Goal: Task Accomplishment & Management: Manage account settings

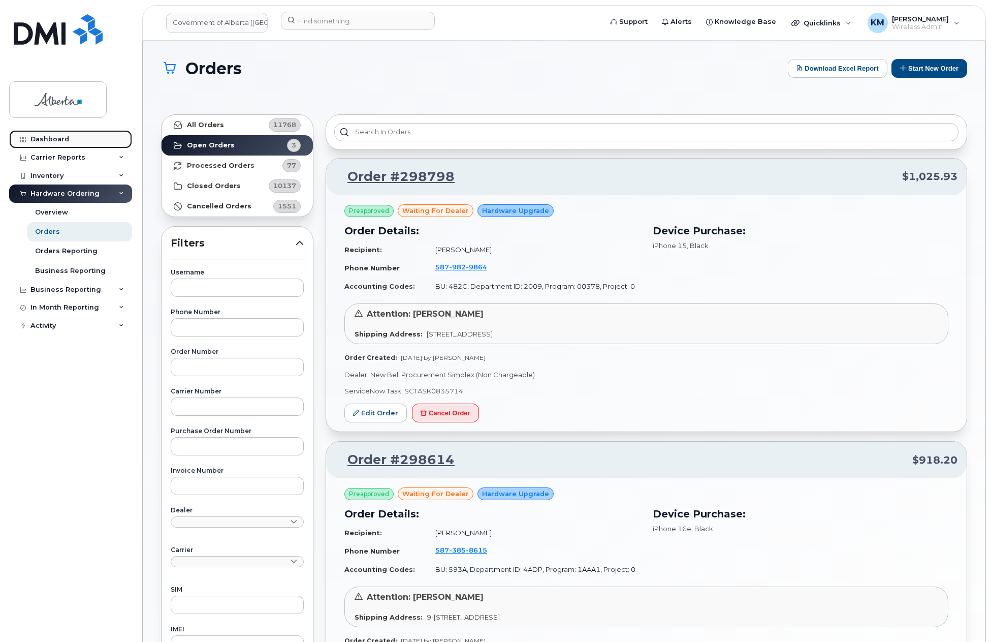
click at [84, 137] on link "Dashboard" at bounding box center [70, 139] width 123 height 18
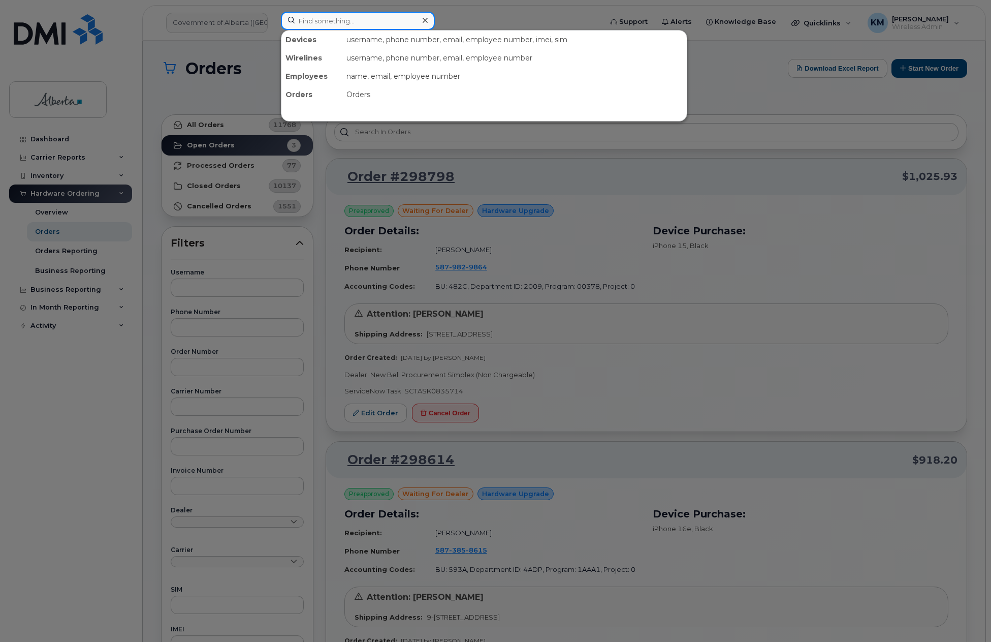
click at [371, 20] on input at bounding box center [358, 21] width 154 height 18
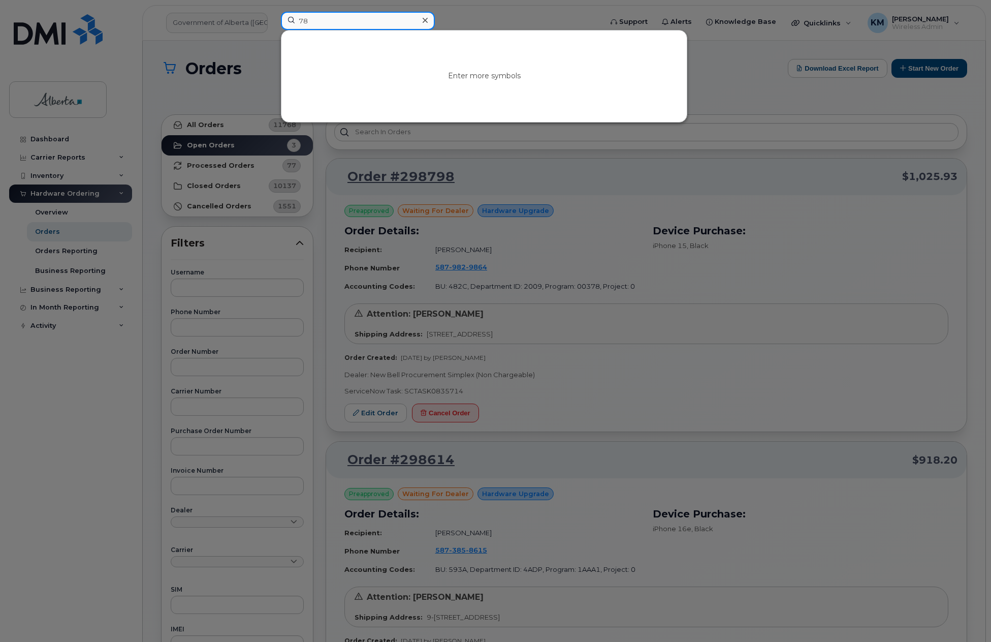
type input "78"
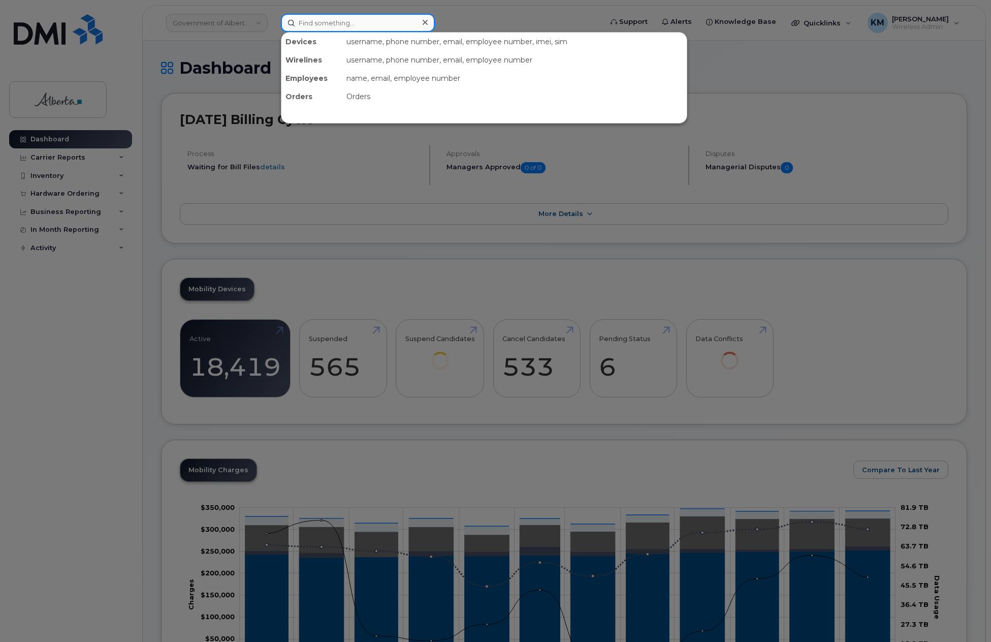
click at [370, 20] on input at bounding box center [358, 23] width 154 height 18
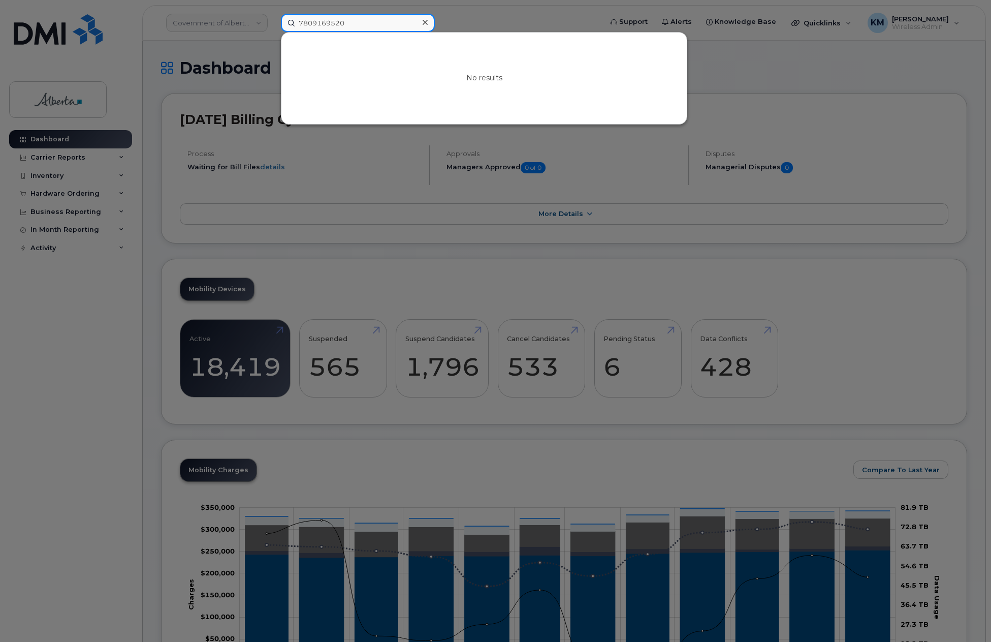
drag, startPoint x: 336, startPoint y: 21, endPoint x: 268, endPoint y: 31, distance: 68.8
click at [273, 31] on div "7809169520 No results" at bounding box center [438, 23] width 331 height 18
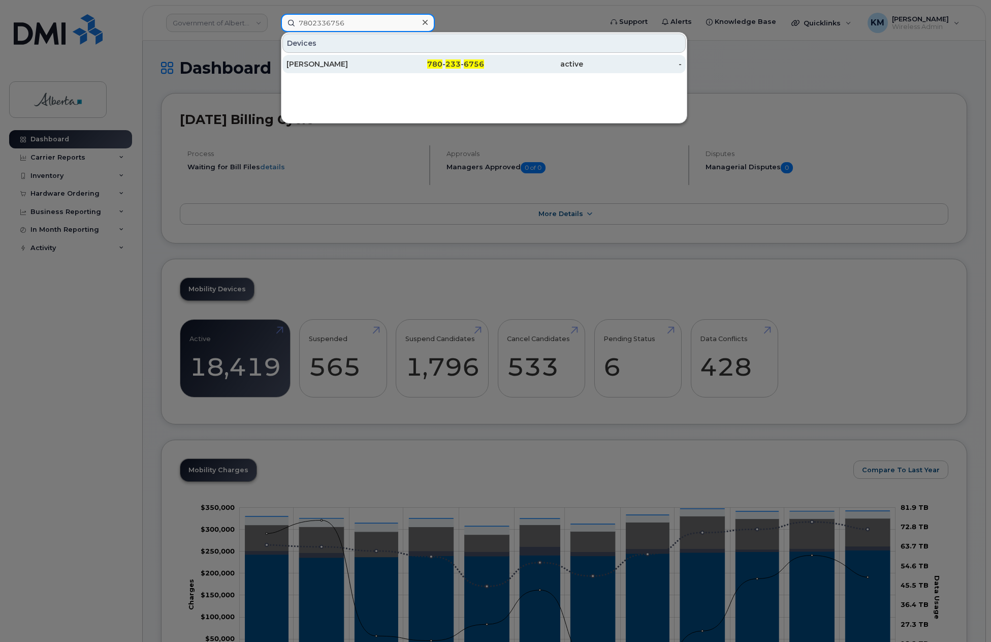
type input "7802336756"
click at [377, 65] on div "Nolan M Brown" at bounding box center [336, 64] width 99 height 10
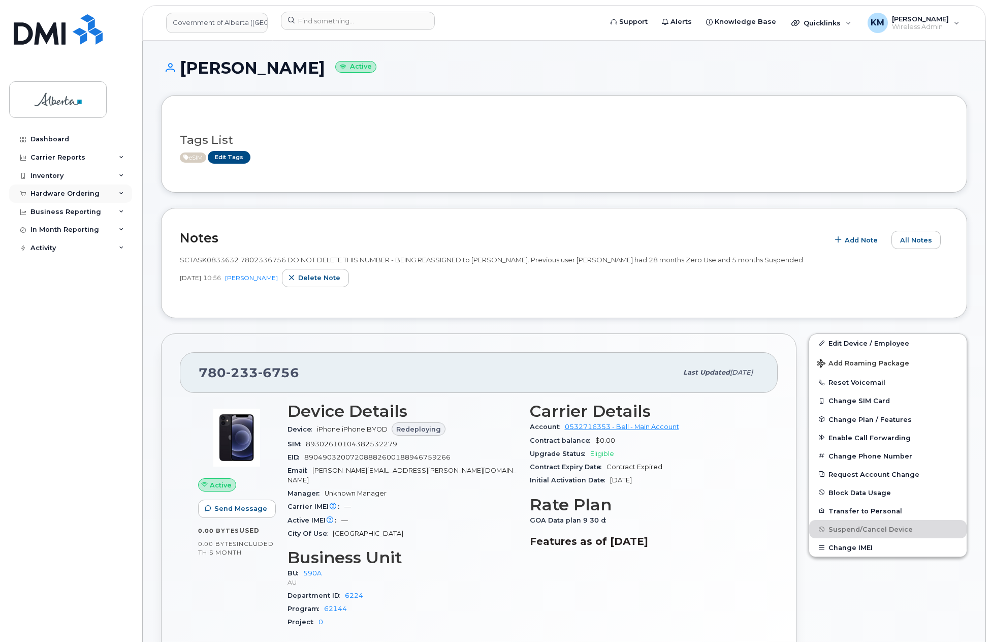
click at [78, 194] on div "Hardware Ordering" at bounding box center [64, 194] width 69 height 8
click at [55, 230] on div "Orders" at bounding box center [47, 231] width 25 height 9
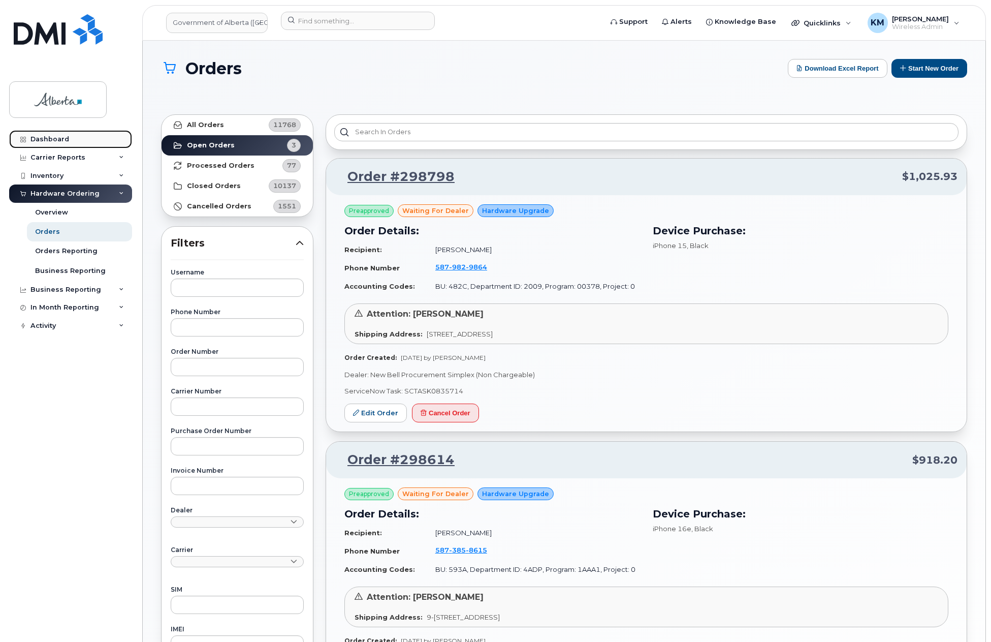
click at [72, 134] on link "Dashboard" at bounding box center [70, 139] width 123 height 18
click at [319, 25] on input at bounding box center [358, 21] width 154 height 18
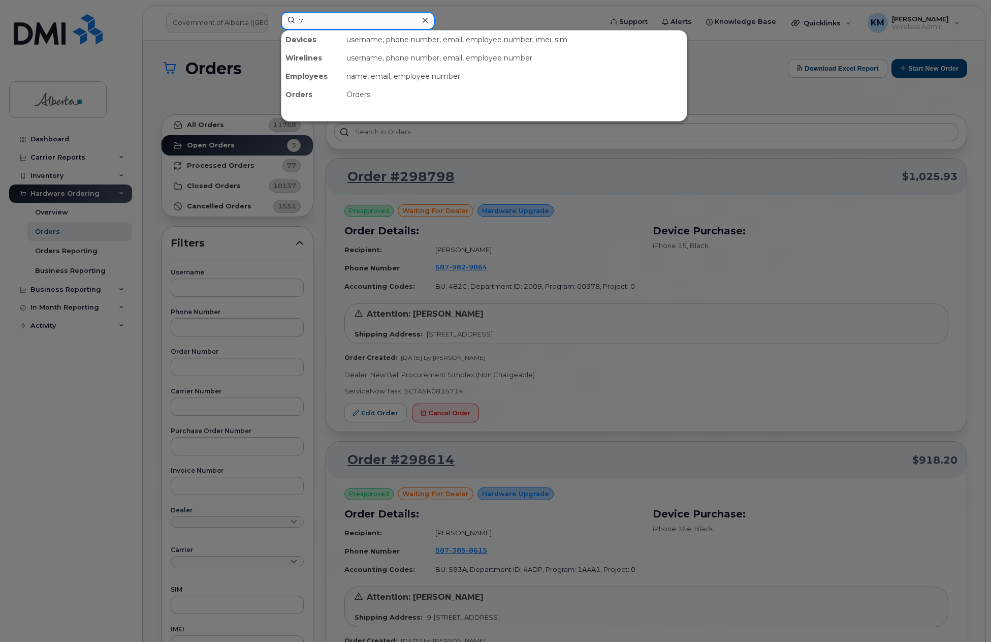
type input "7"
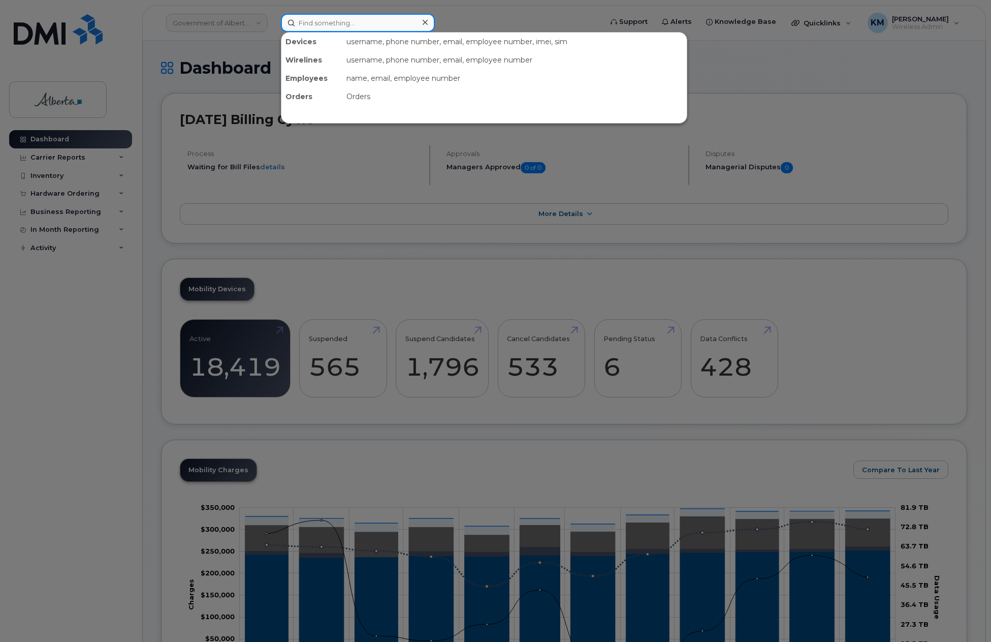
click at [326, 29] on input at bounding box center [358, 23] width 154 height 18
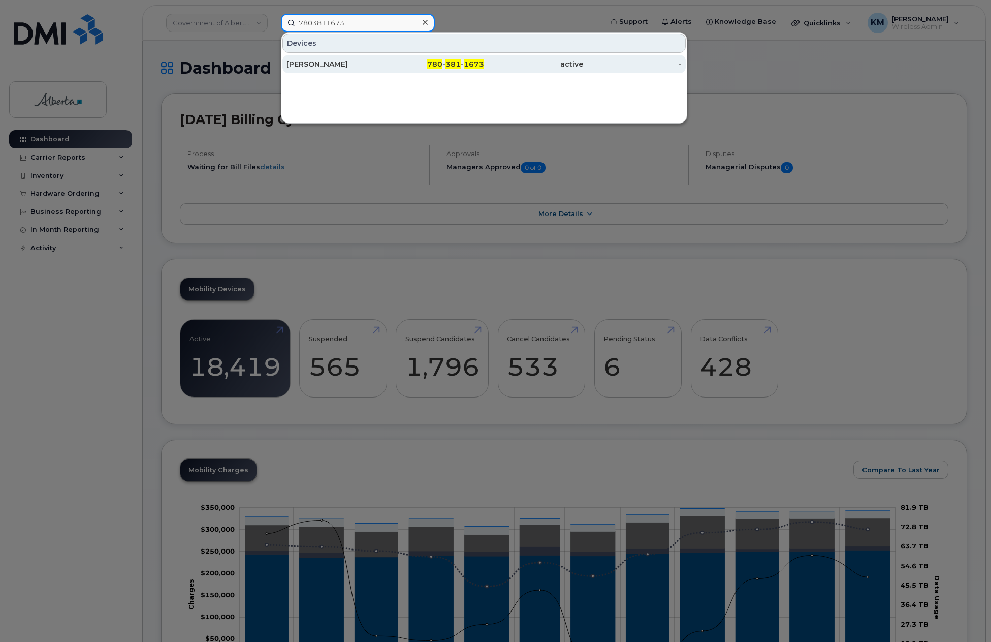
type input "7803811673"
click at [331, 62] on div "Shannyn Ocallaghan" at bounding box center [336, 64] width 99 height 10
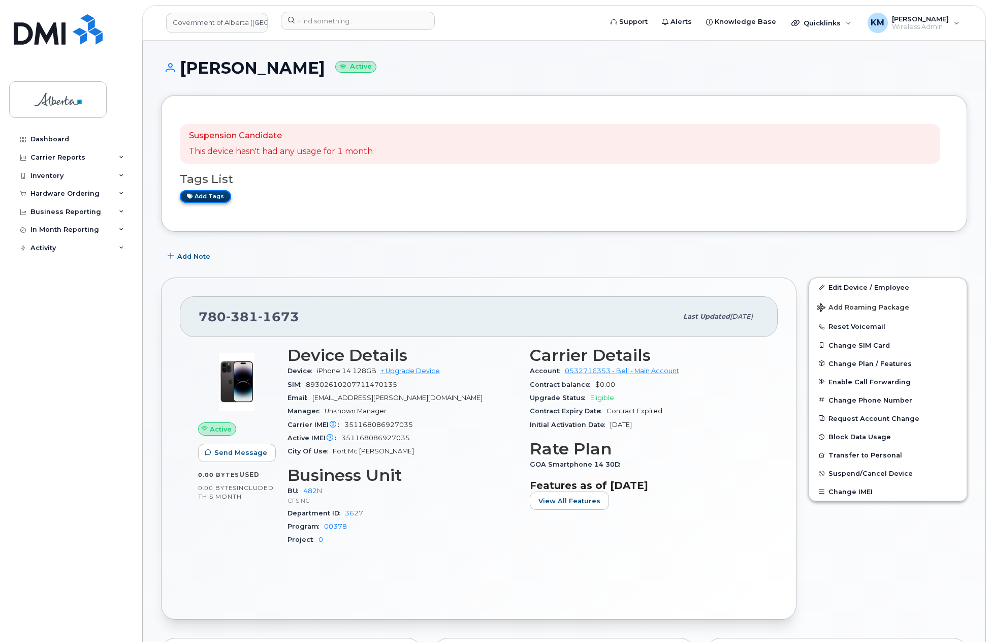
click at [221, 195] on link "Add tags" at bounding box center [205, 196] width 51 height 13
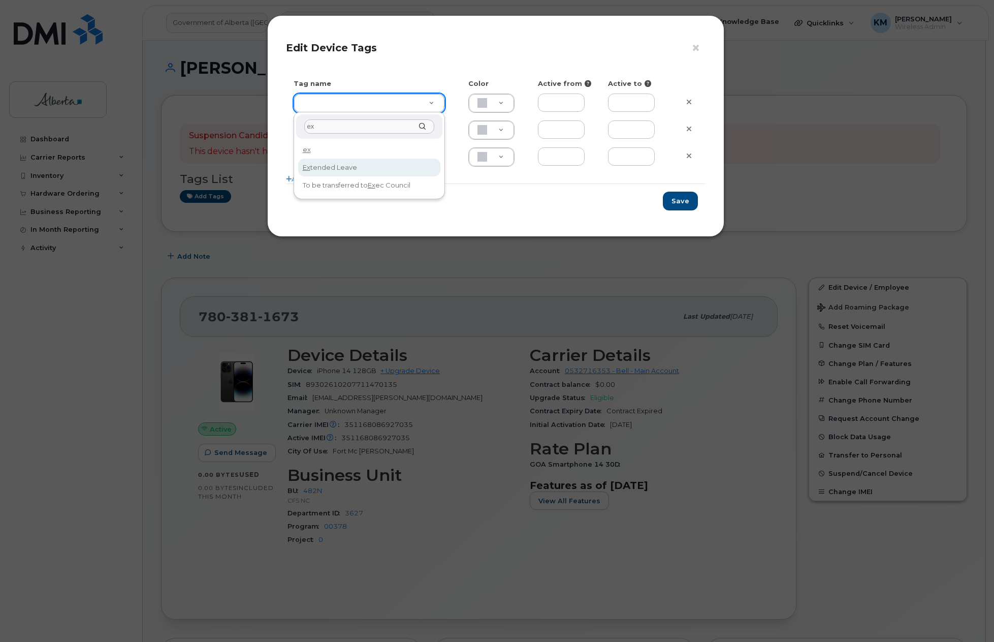
type input "ex"
type input "Extended Leave"
type input "F8C6C8"
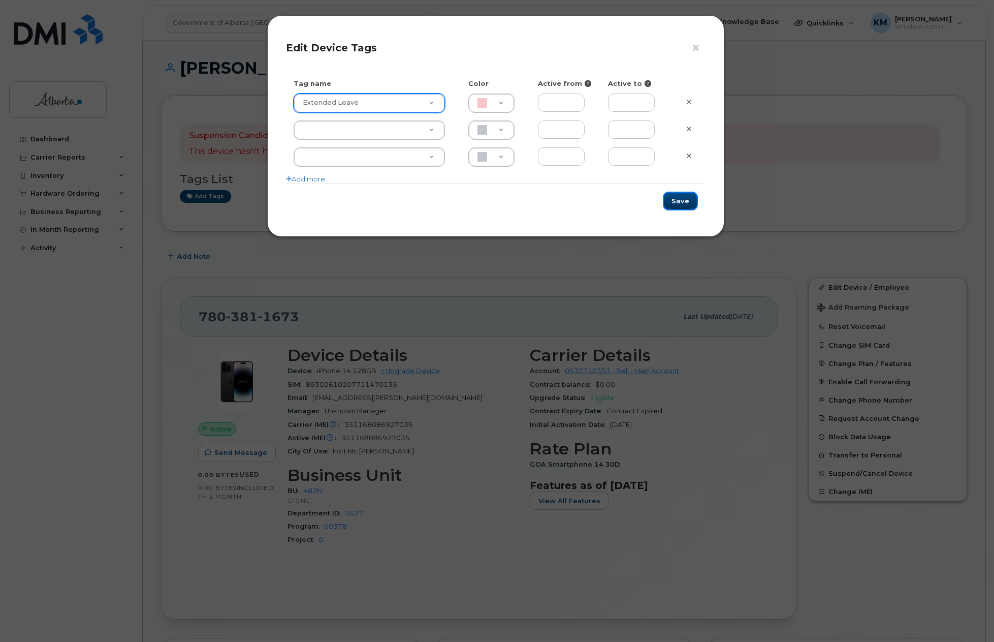
drag, startPoint x: 679, startPoint y: 200, endPoint x: 674, endPoint y: 205, distance: 6.5
click at [679, 200] on button "Save" at bounding box center [680, 201] width 35 height 19
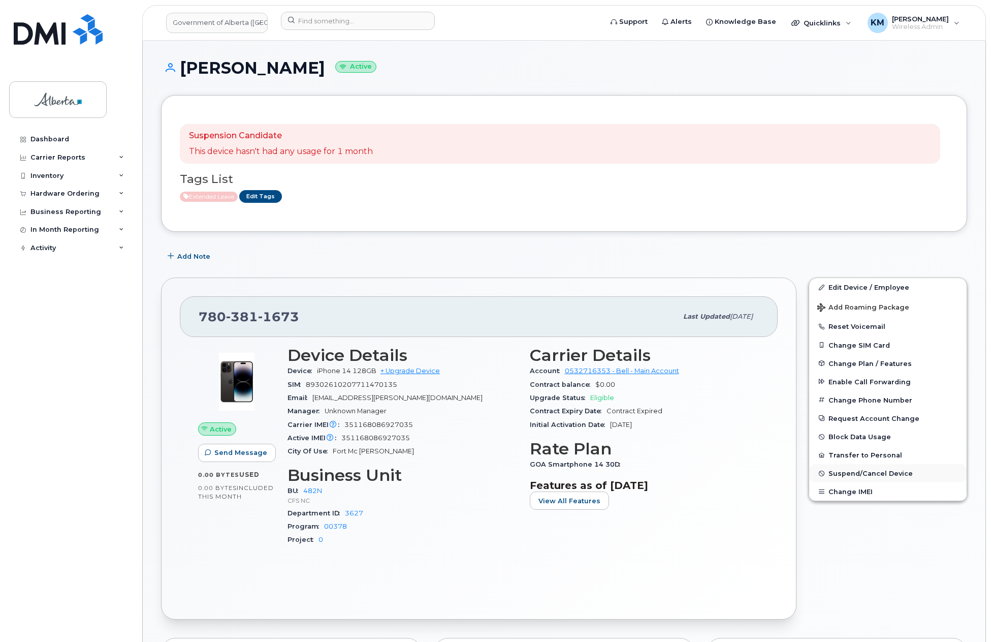
click at [864, 471] on span "Suspend/Cancel Device" at bounding box center [871, 473] width 84 height 8
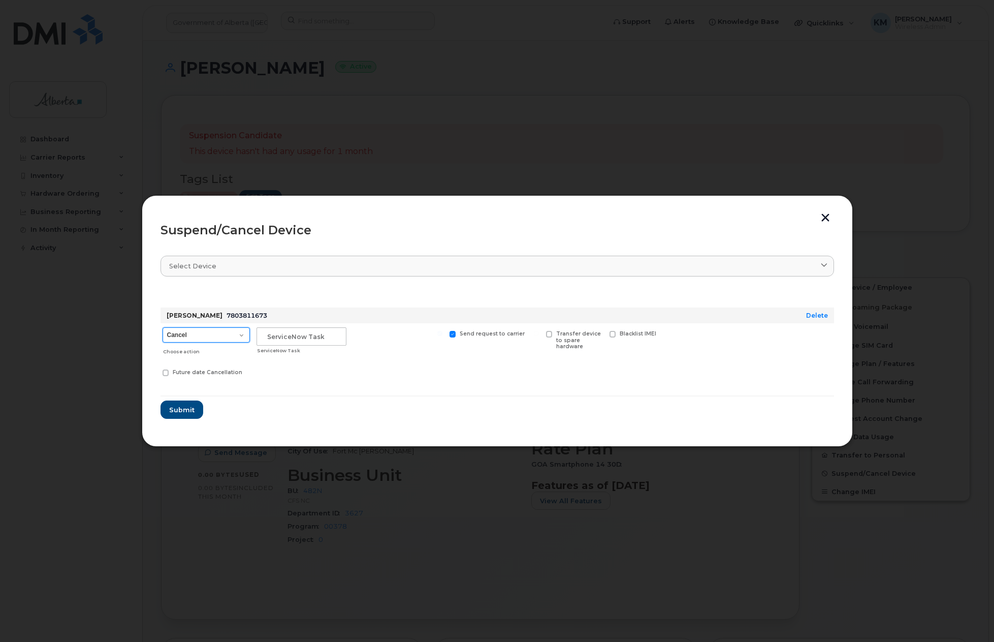
click at [244, 334] on select "Cancel Suspend - Extend Suspension Suspend - Reduced Rate Suspend - Lost Device…" at bounding box center [206, 334] width 87 height 15
select select "[object Object]"
click at [163, 327] on select "Cancel Suspend - Extend Suspension Suspend - Reduced Rate Suspend - Lost Device…" at bounding box center [206, 334] width 87 height 15
click at [318, 332] on input "text" at bounding box center [302, 336] width 90 height 18
type input "SCTASK0835905"
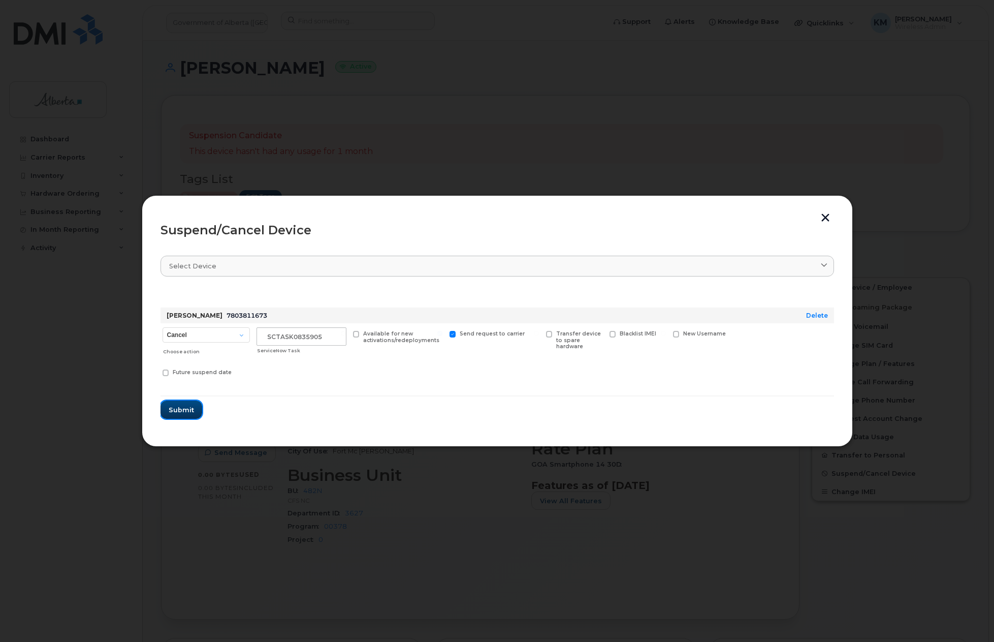
click at [178, 411] on span "Submit" at bounding box center [181, 410] width 25 height 10
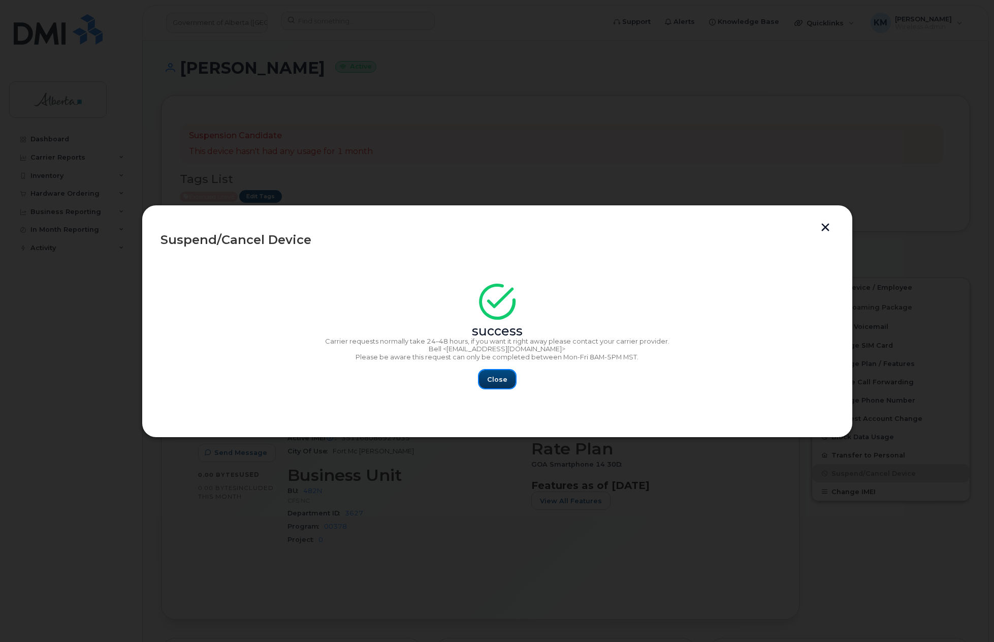
click at [491, 375] on span "Close" at bounding box center [497, 379] width 20 height 10
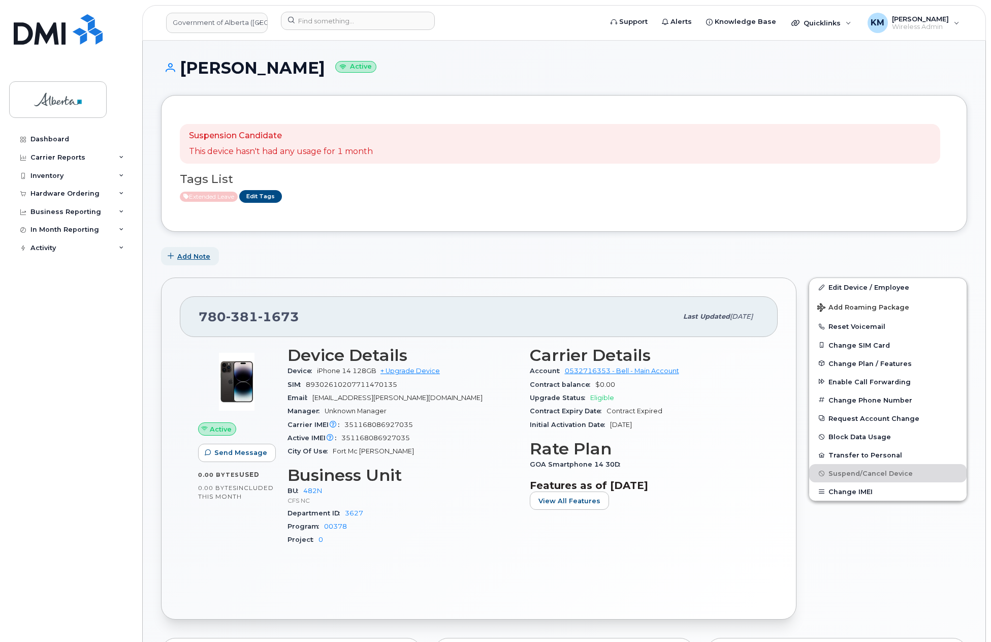
click at [192, 257] on span "Add Note" at bounding box center [193, 256] width 33 height 10
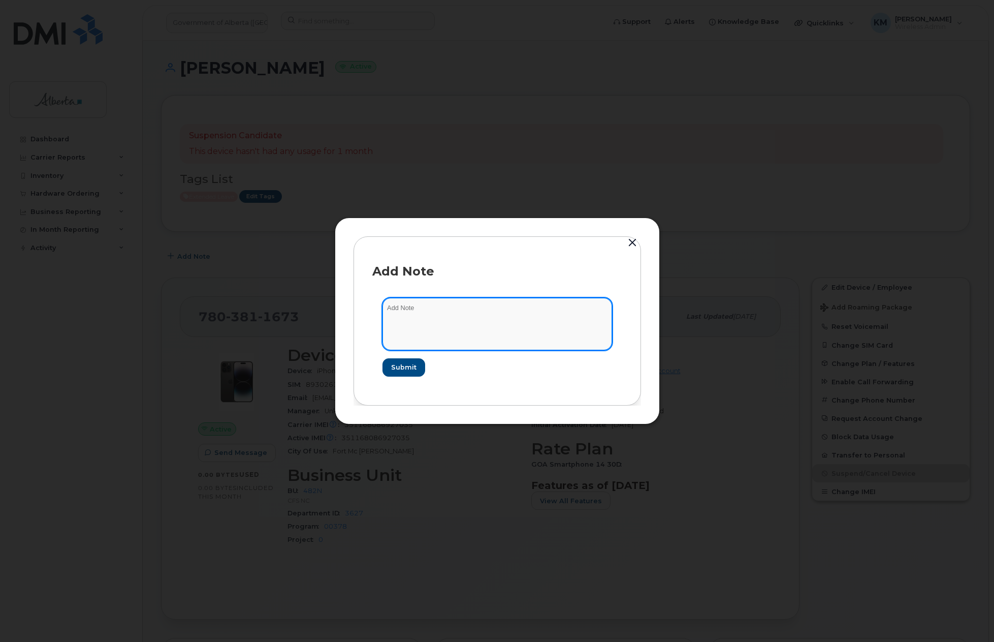
click at [419, 325] on textarea at bounding box center [498, 324] width 230 height 52
type textarea "s"
click at [528, 308] on textarea "SCTASK0835905 -" at bounding box center [498, 324] width 230 height 52
paste textarea "Plan Suspend - (1)"
type textarea "SCTASK0835905 - Plan Suspend - (1)"
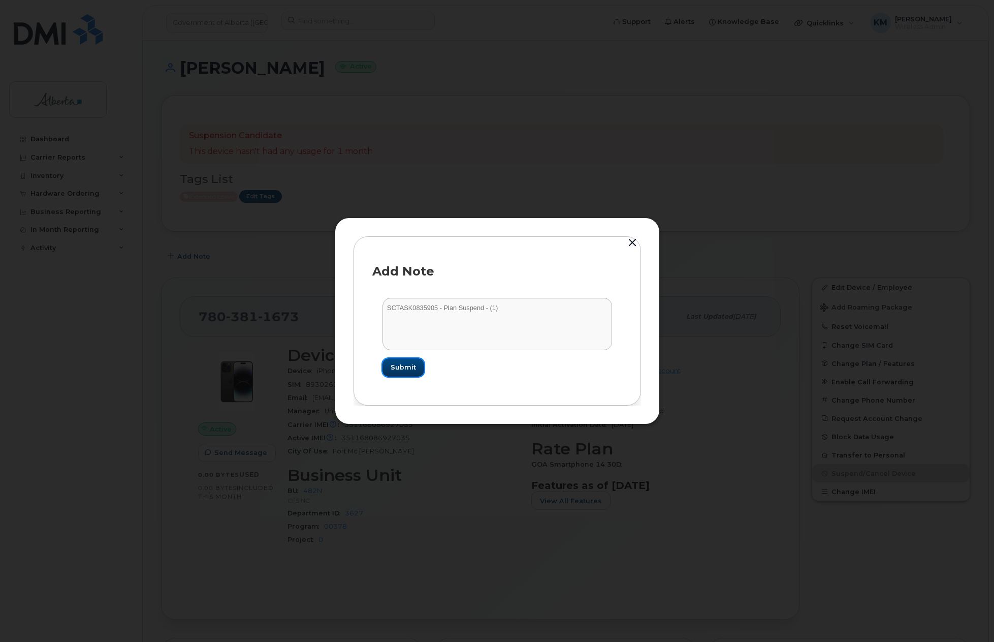
click at [405, 371] on button "Submit" at bounding box center [404, 367] width 42 height 18
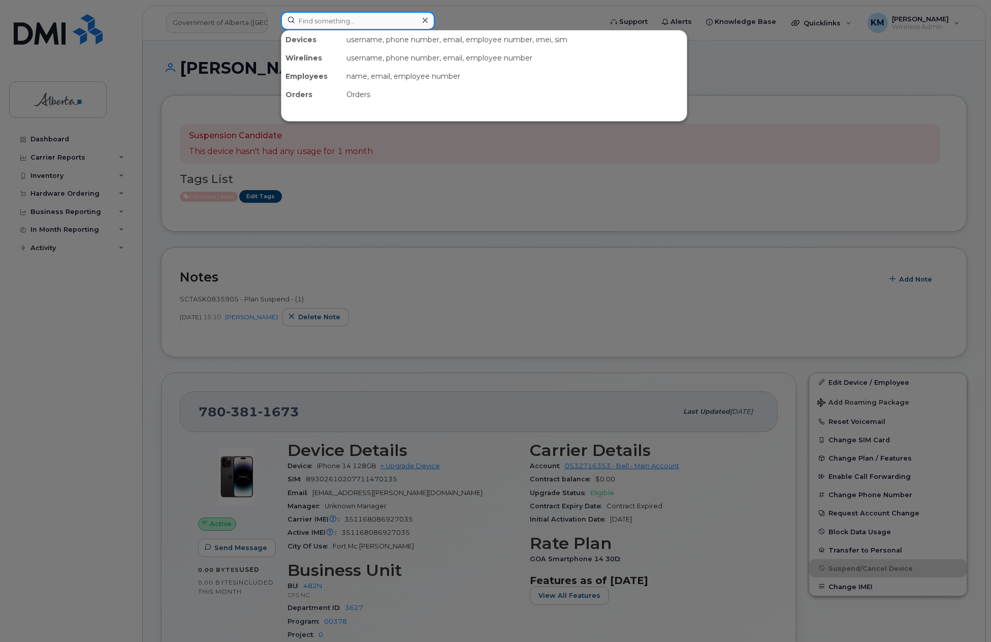
click at [325, 23] on input at bounding box center [358, 21] width 154 height 18
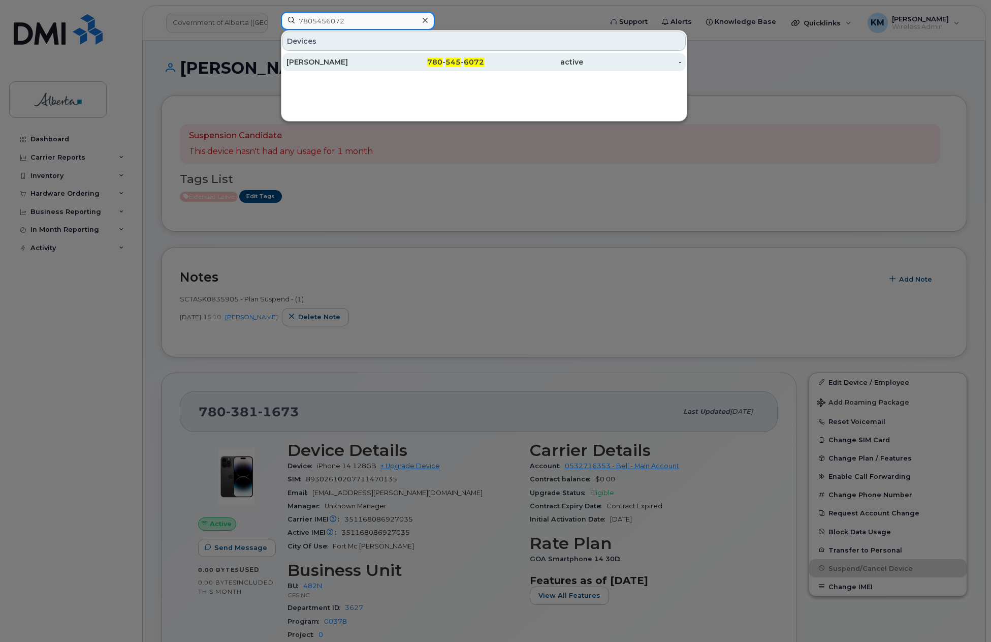
type input "7805456072"
click at [341, 61] on div "Amy Semple" at bounding box center [336, 62] width 99 height 10
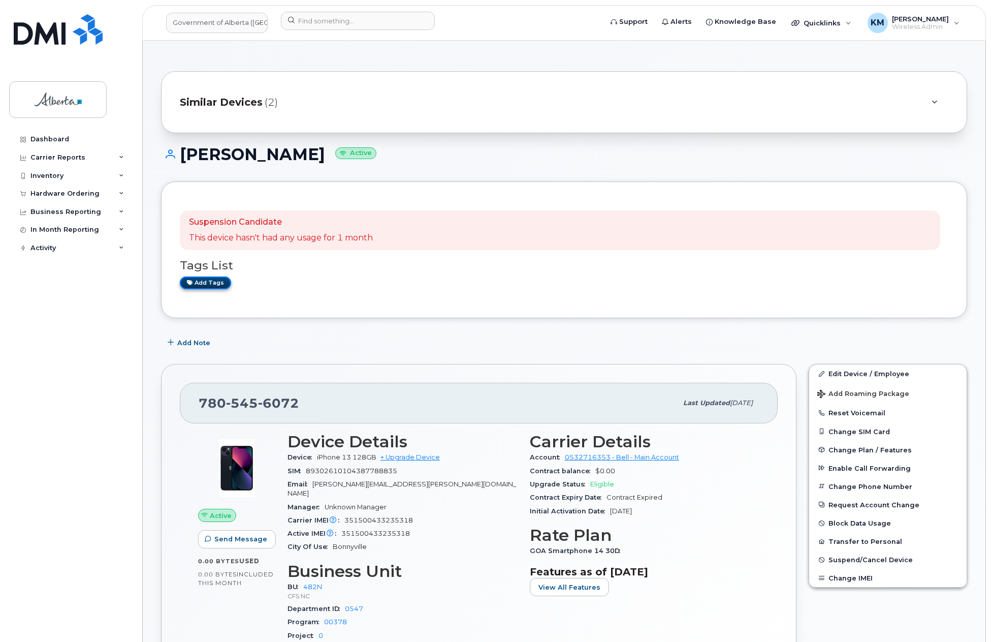
click at [213, 283] on link "Add tags" at bounding box center [205, 282] width 51 height 13
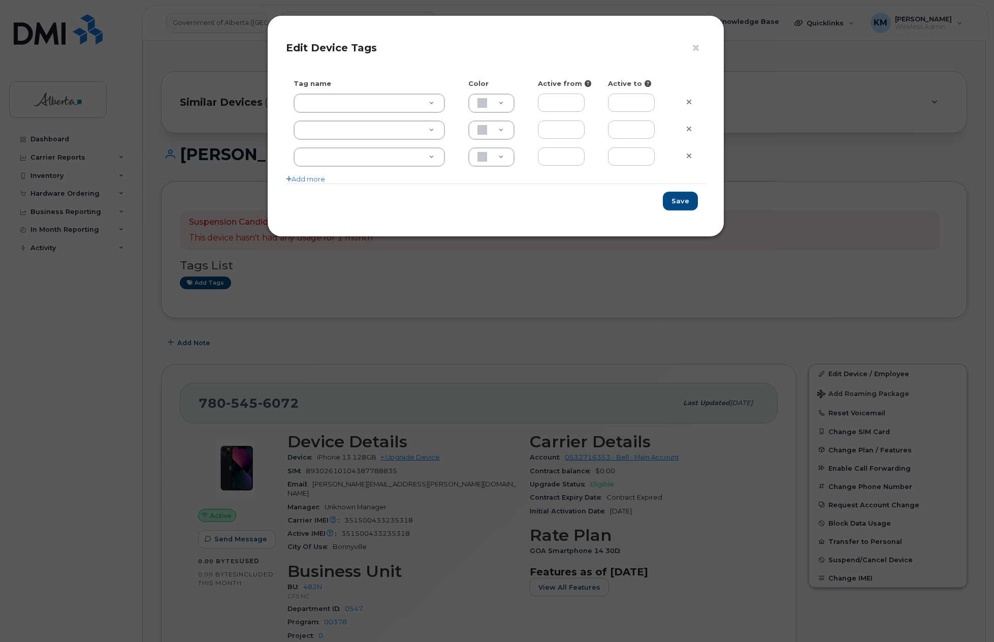
click at [388, 92] on div "Tag name Color Active from Active to Add more" at bounding box center [496, 131] width 420 height 105
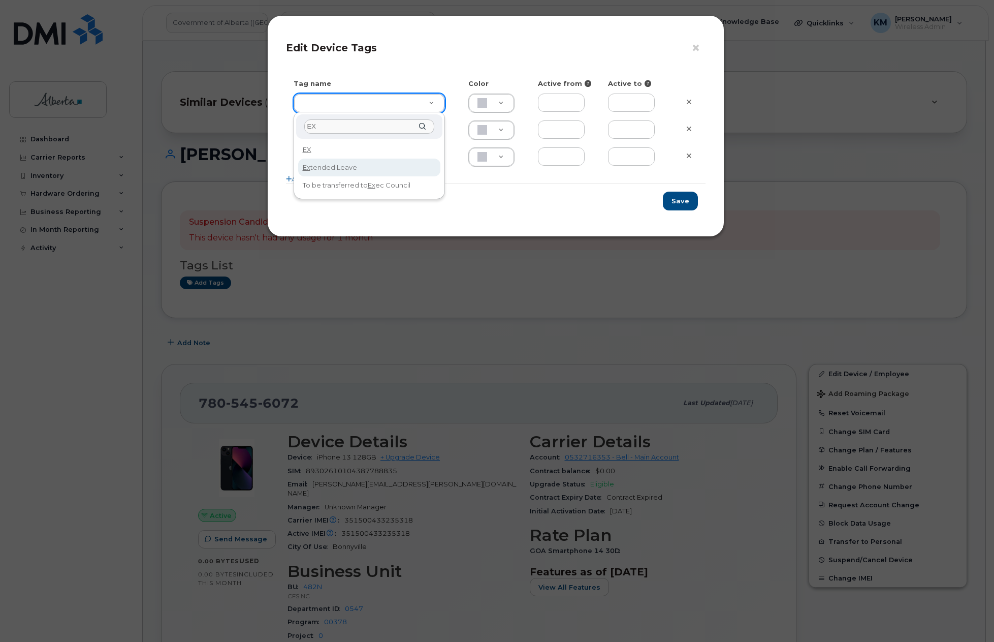
type input "EX"
type input "Extended Leave"
type input "F8C6C8"
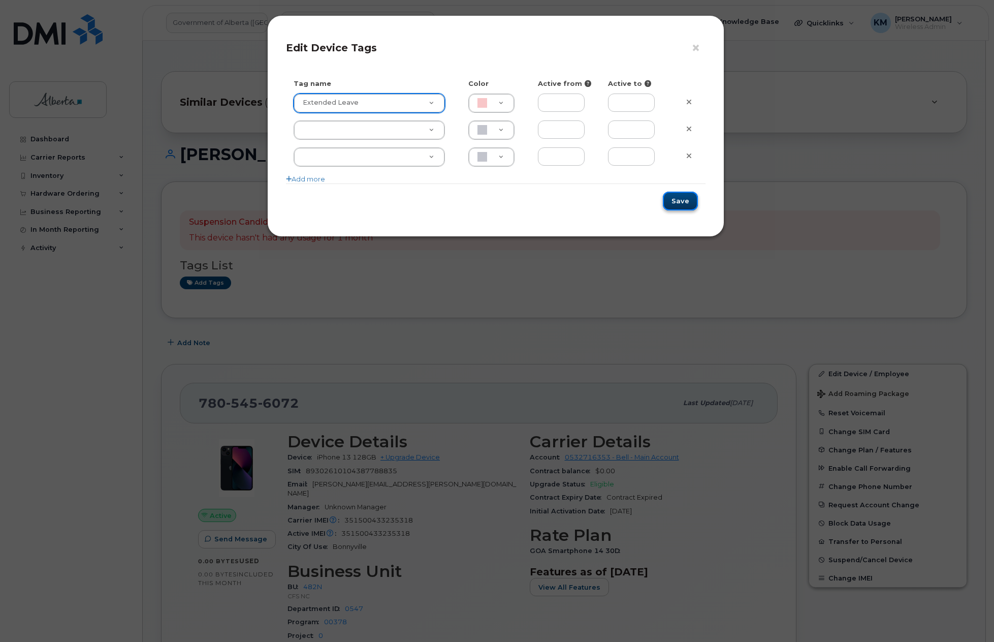
click at [682, 203] on button "Save" at bounding box center [680, 201] width 35 height 19
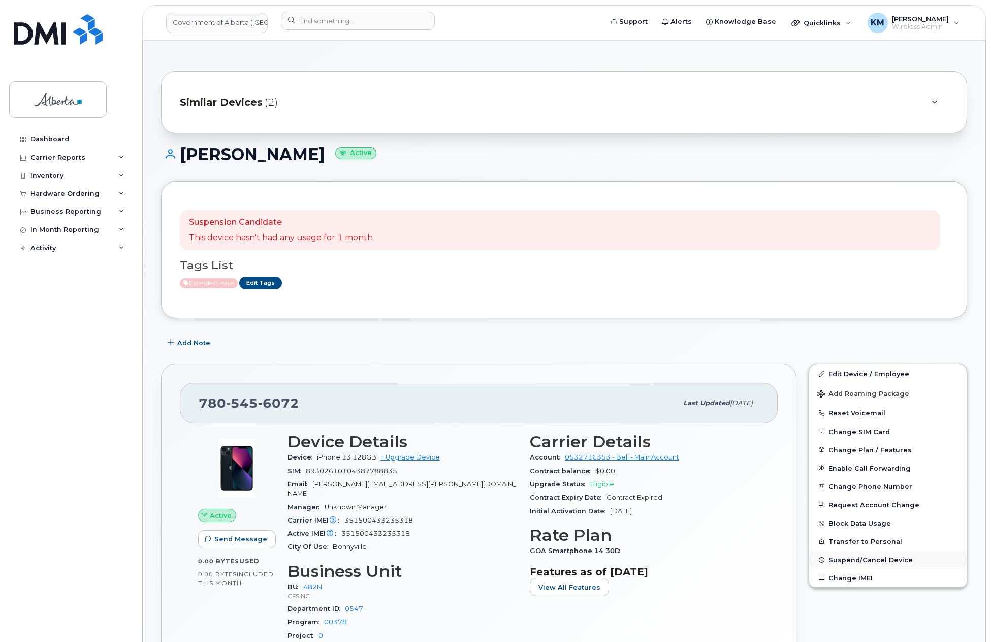
click at [881, 562] on span "Suspend/Cancel Device" at bounding box center [871, 560] width 84 height 8
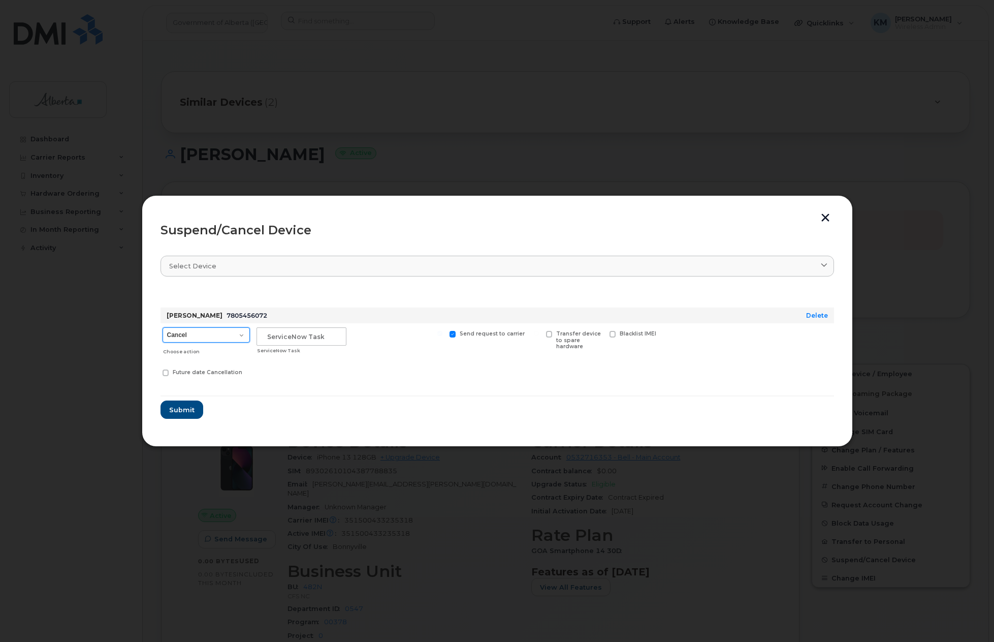
click at [239, 334] on select "Cancel Suspend - Extend Suspension Suspend - Reduced Rate Suspend - Lost Device…" at bounding box center [206, 334] width 87 height 15
select select "[object Object]"
click at [163, 327] on select "Cancel Suspend - Extend Suspension Suspend - Reduced Rate Suspend - Lost Device…" at bounding box center [206, 334] width 87 height 15
click at [309, 335] on input "text" at bounding box center [302, 336] width 90 height 18
type input "sCTASK0835901"
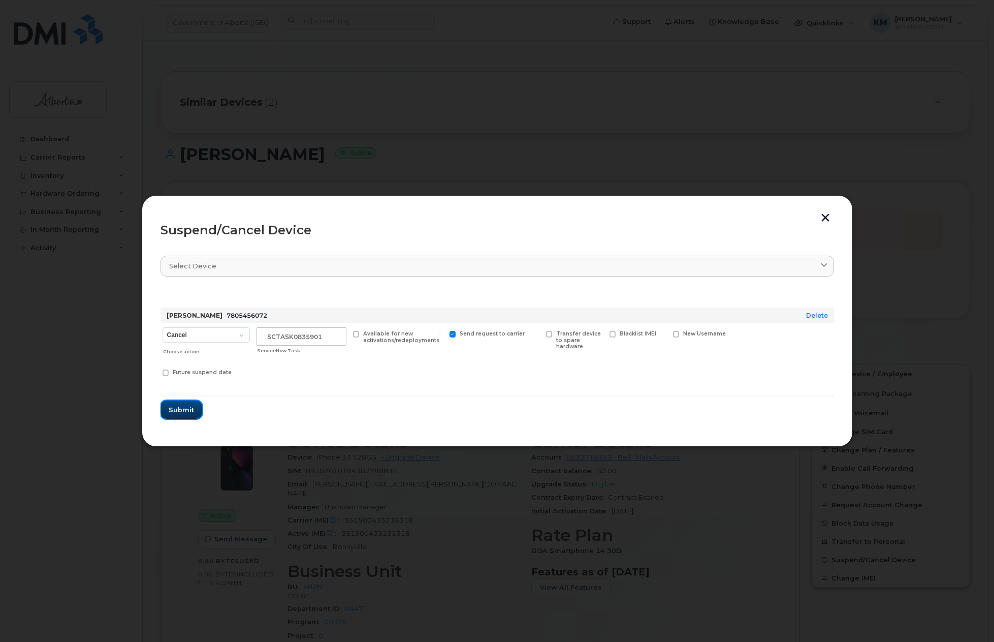
click at [191, 413] on span "Submit" at bounding box center [181, 410] width 25 height 10
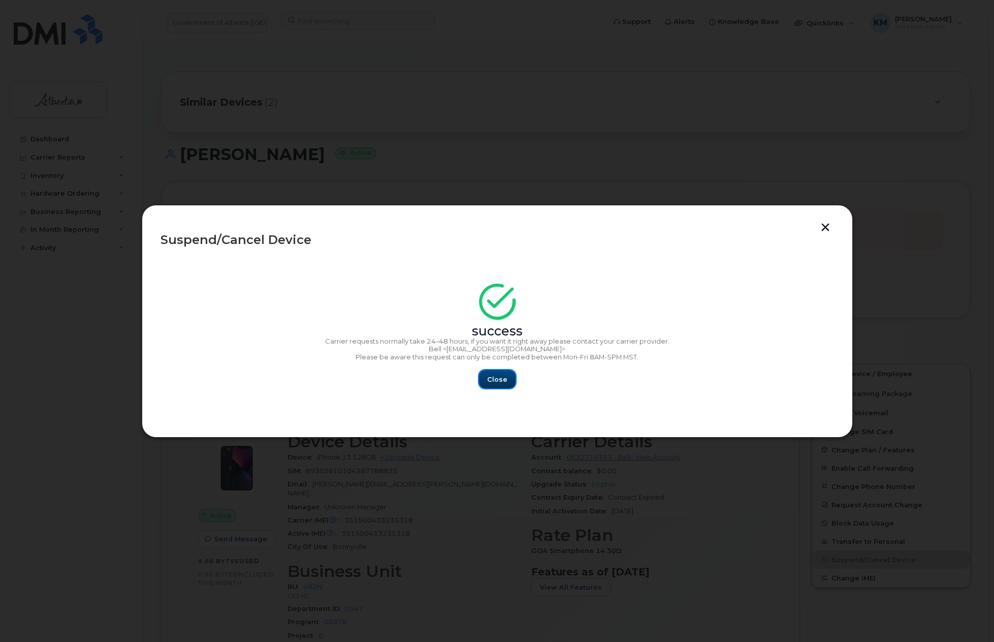
click at [495, 379] on span "Close" at bounding box center [497, 379] width 20 height 10
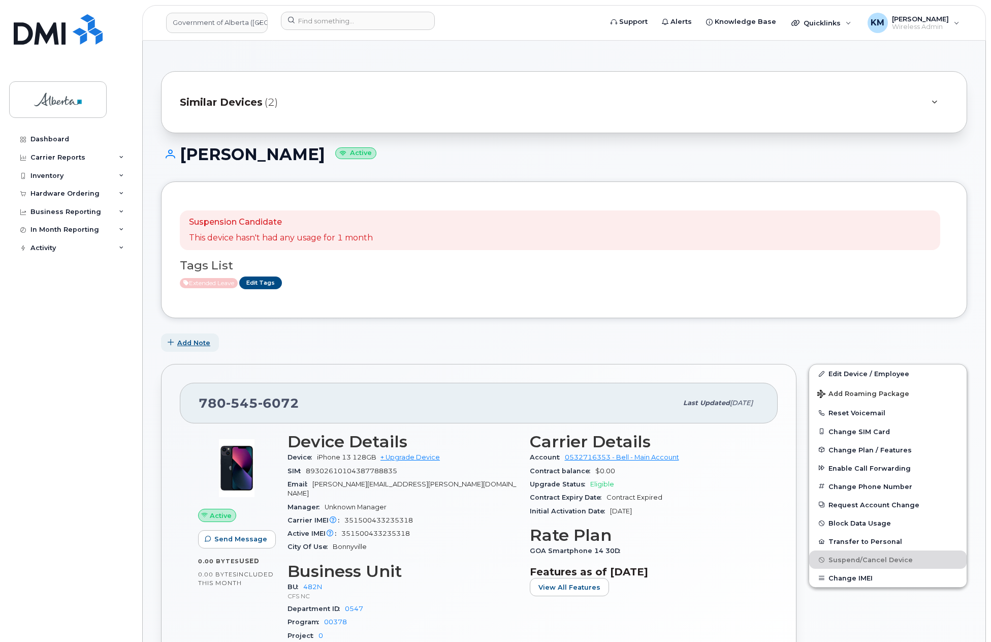
click at [202, 345] on span "Add Note" at bounding box center [193, 343] width 33 height 10
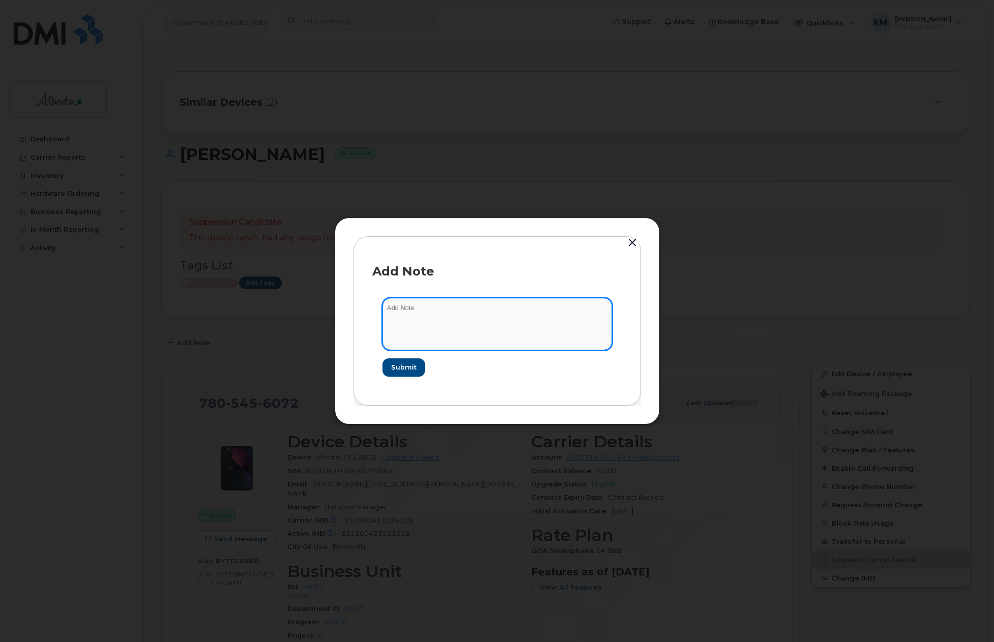
click at [438, 316] on textarea at bounding box center [498, 324] width 230 height 52
type textarea "s"
click at [478, 311] on textarea "SCTASK0835901 -" at bounding box center [498, 324] width 230 height 52
paste textarea "Plan Suspend - (1)"
type textarea "SCTASK0835901 - Plan Suspend - (1)"
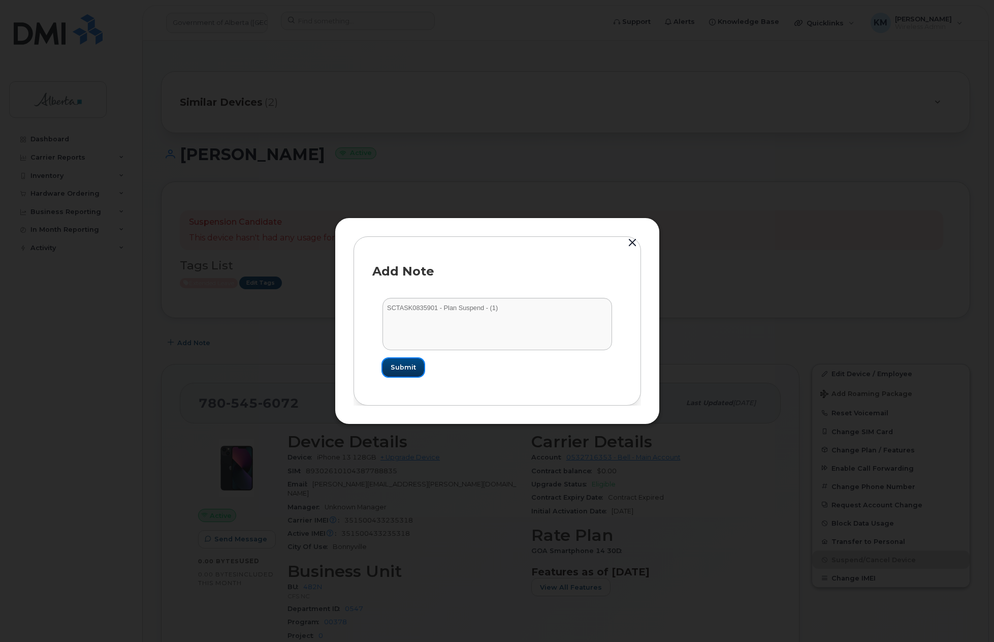
click at [405, 365] on span "Submit" at bounding box center [403, 367] width 25 height 10
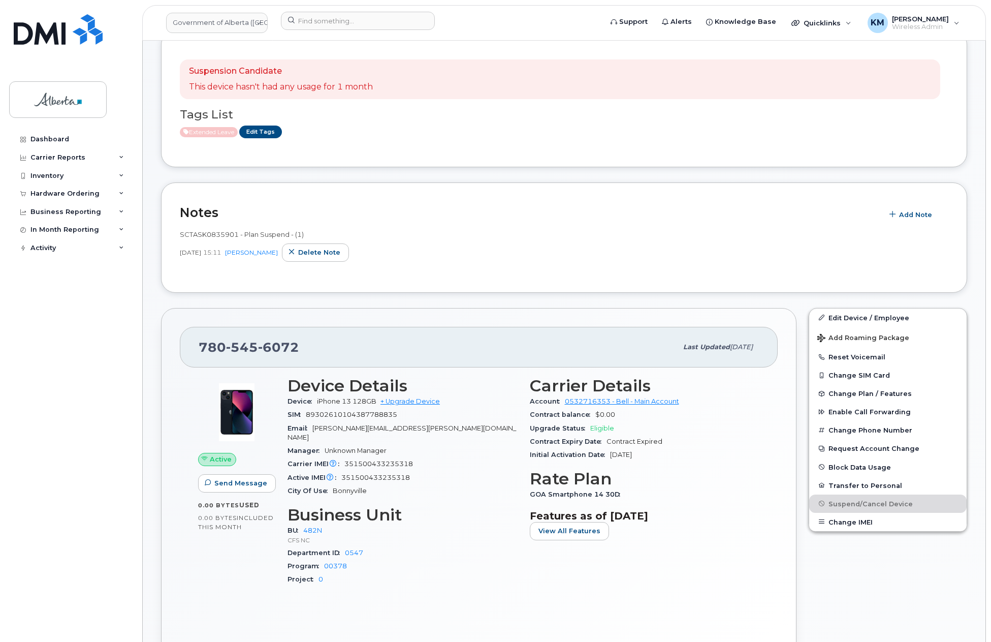
scroll to position [152, 0]
click at [54, 194] on div "Hardware Ordering" at bounding box center [64, 194] width 69 height 8
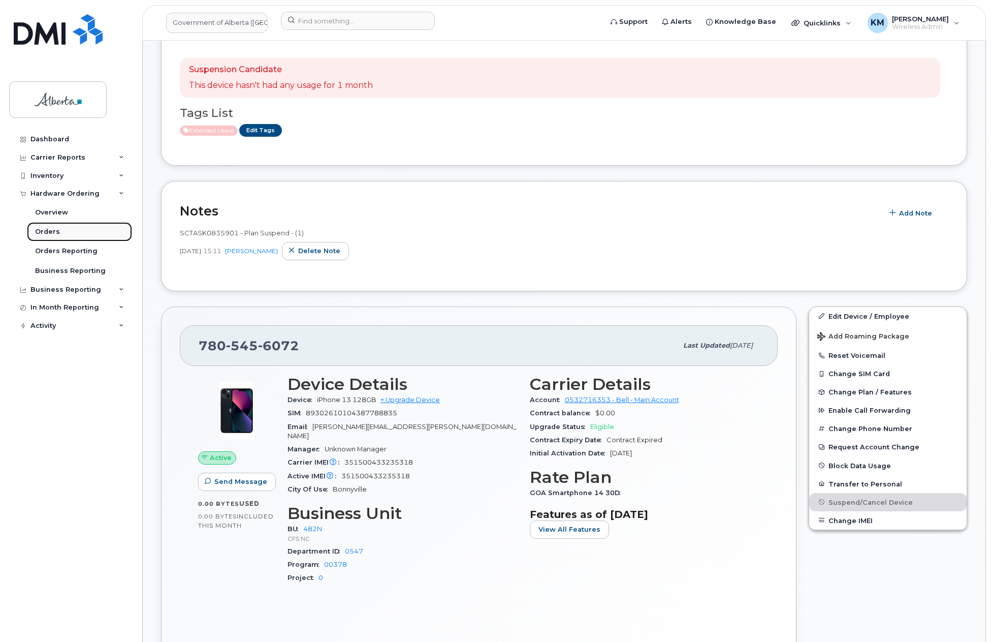
click at [56, 232] on div "Orders" at bounding box center [47, 231] width 25 height 9
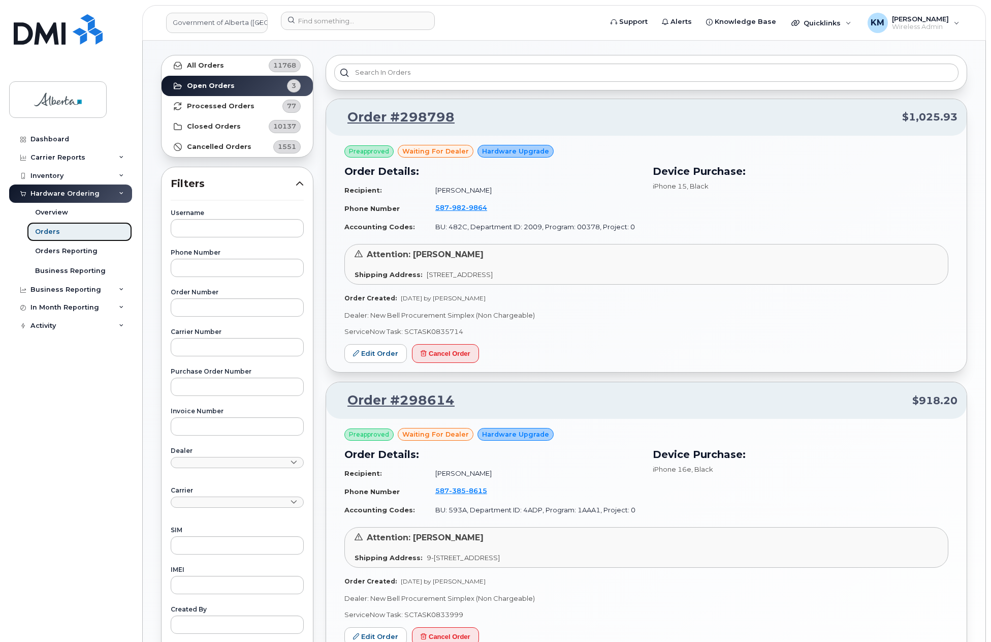
scroll to position [56, 0]
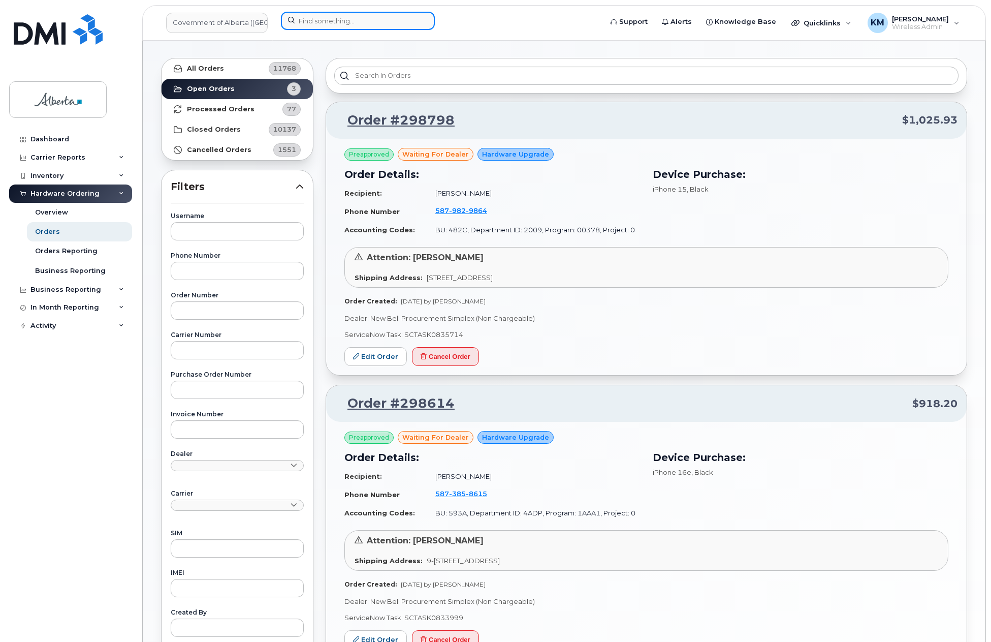
click at [372, 16] on input at bounding box center [358, 21] width 154 height 18
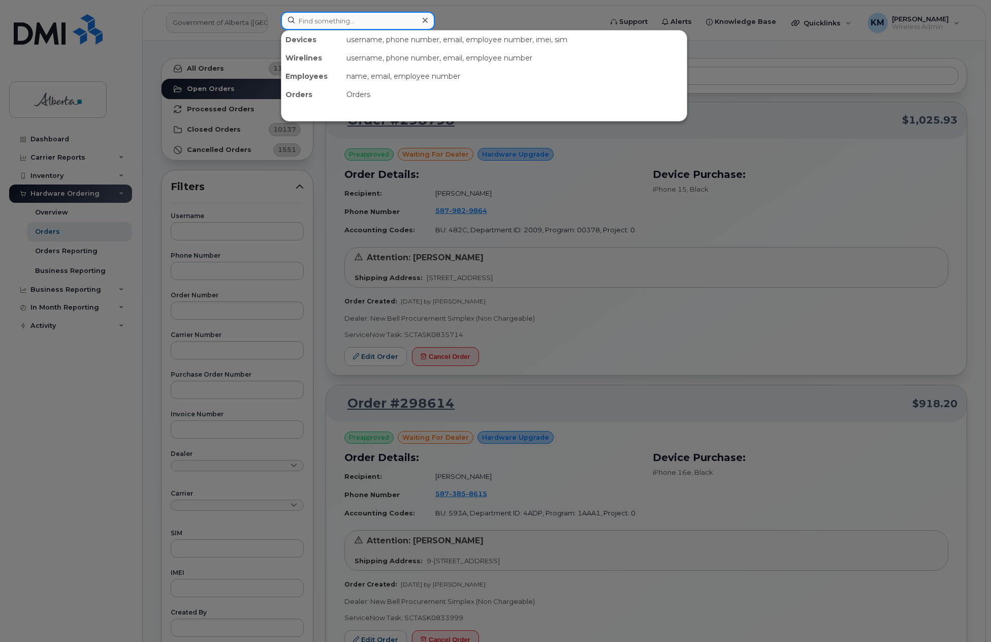
click at [346, 19] on input at bounding box center [358, 21] width 154 height 18
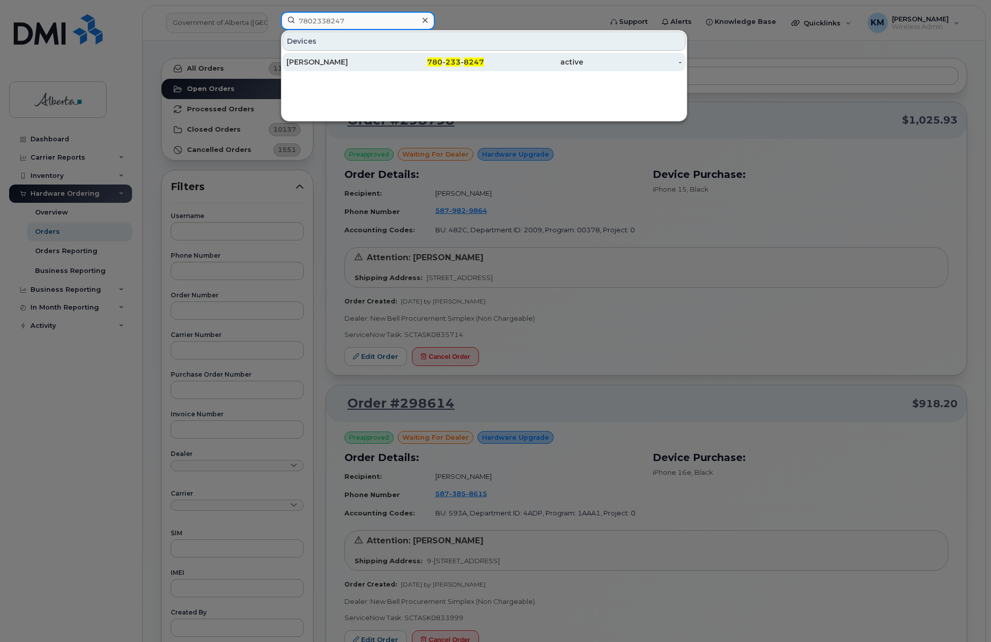
type input "7802338247"
click at [359, 66] on div "David Wheeler" at bounding box center [336, 62] width 99 height 10
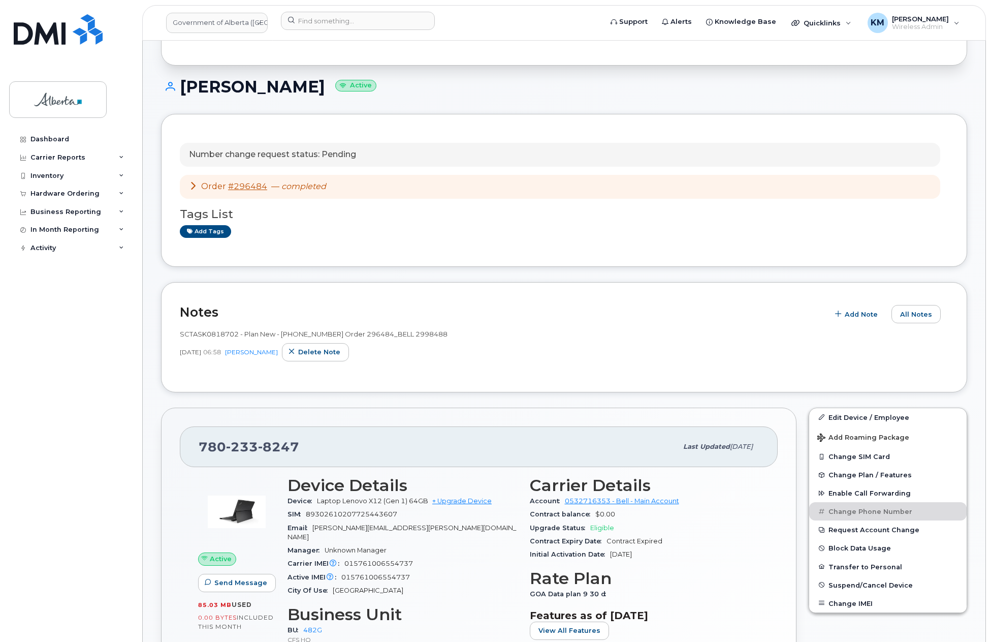
scroll to position [102, 0]
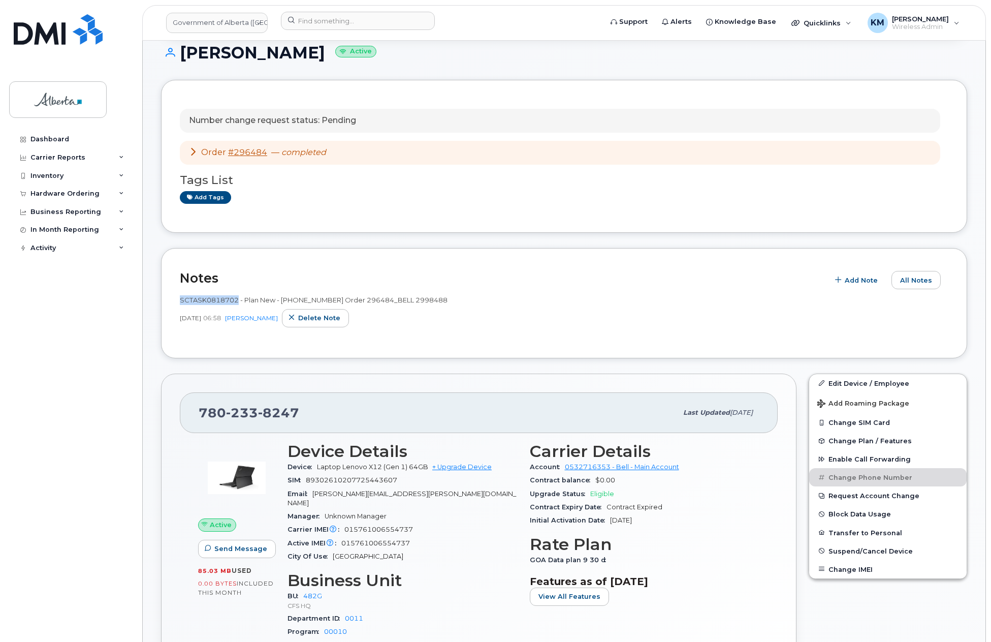
drag, startPoint x: 238, startPoint y: 301, endPoint x: 180, endPoint y: 303, distance: 57.4
click at [180, 303] on span "SCTASK0818702 - Plan New - [PHONE_NUMBER] Order 296484_BELL 2998488" at bounding box center [314, 300] width 268 height 8
copy span "SCTASK0818702"
click at [253, 154] on link "#296484" at bounding box center [247, 152] width 39 height 10
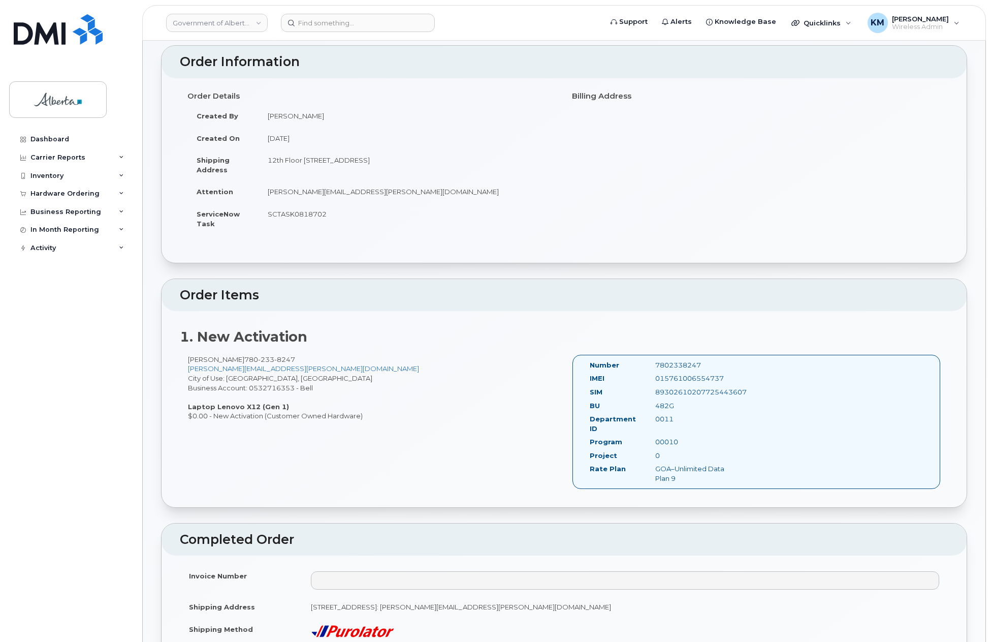
scroll to position [51, 0]
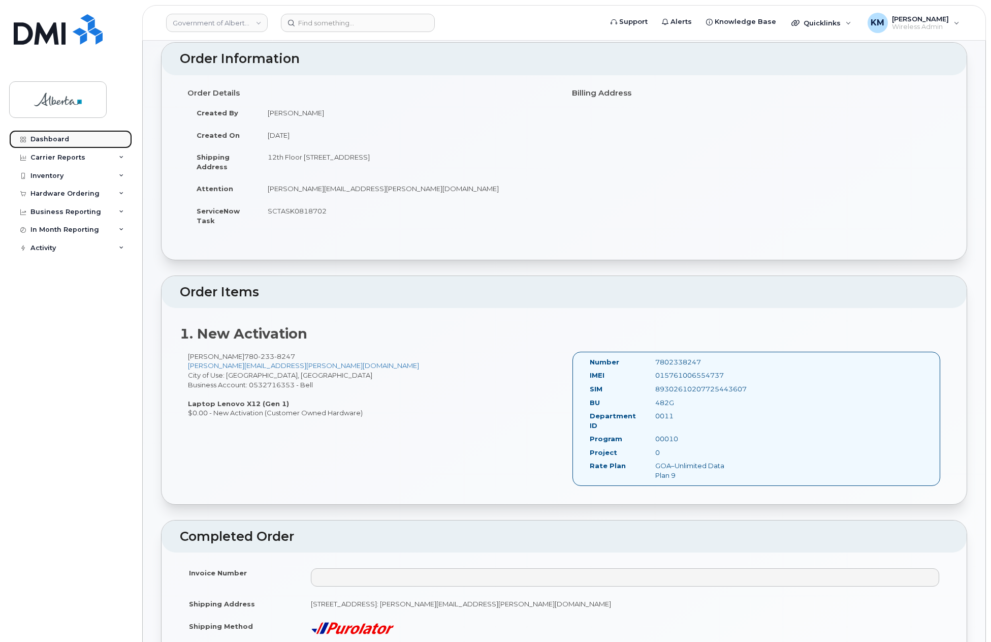
drag, startPoint x: 57, startPoint y: 134, endPoint x: 80, endPoint y: 133, distance: 22.9
click at [57, 134] on link "Dashboard" at bounding box center [70, 139] width 123 height 18
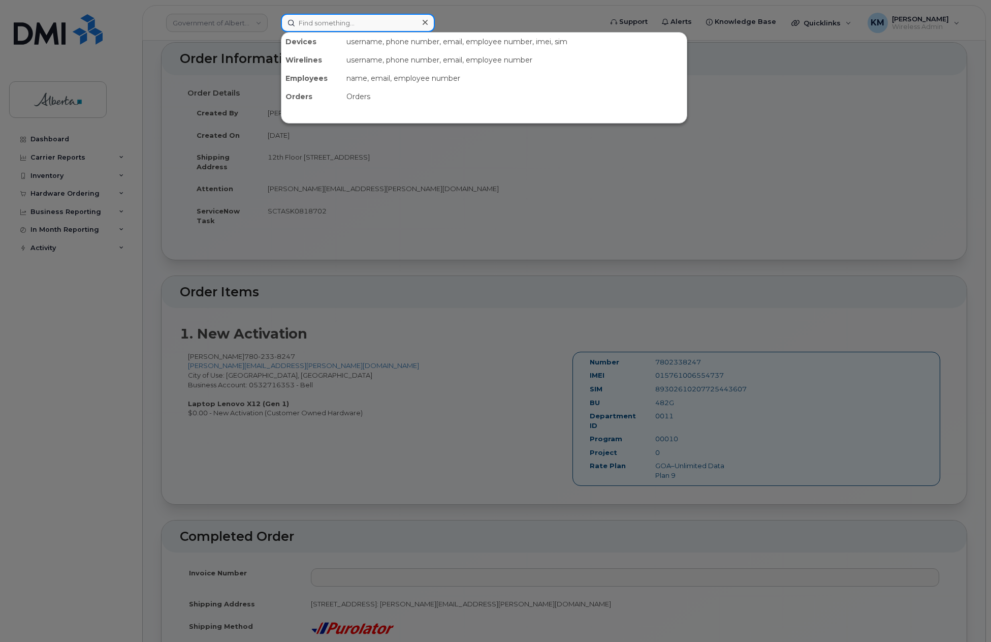
click at [341, 28] on input at bounding box center [358, 23] width 154 height 18
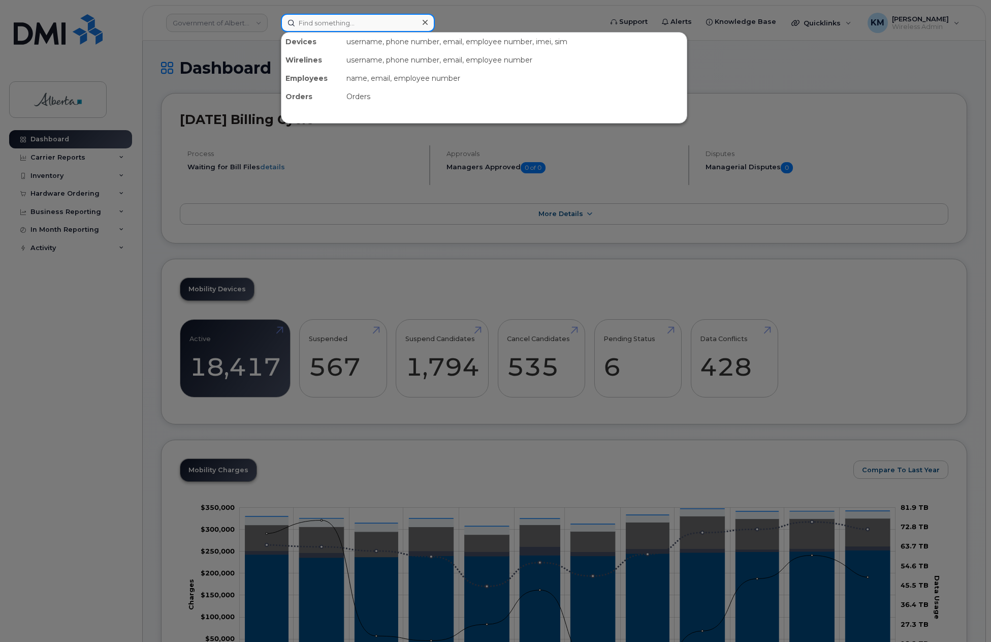
click at [340, 24] on input at bounding box center [358, 23] width 154 height 18
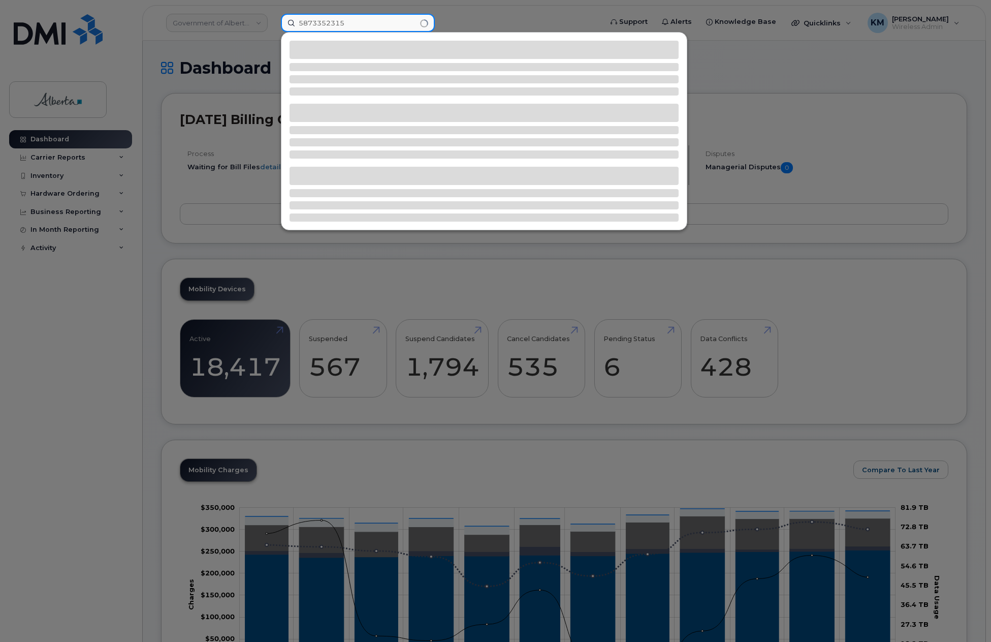
type input "5873352315"
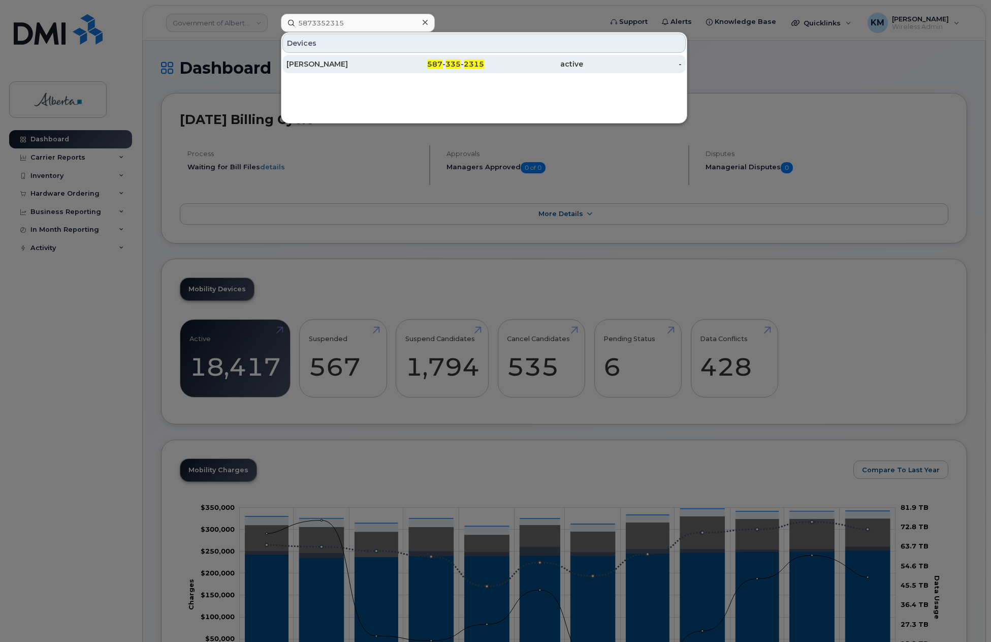
click at [343, 69] on div "[PERSON_NAME]" at bounding box center [336, 64] width 99 height 10
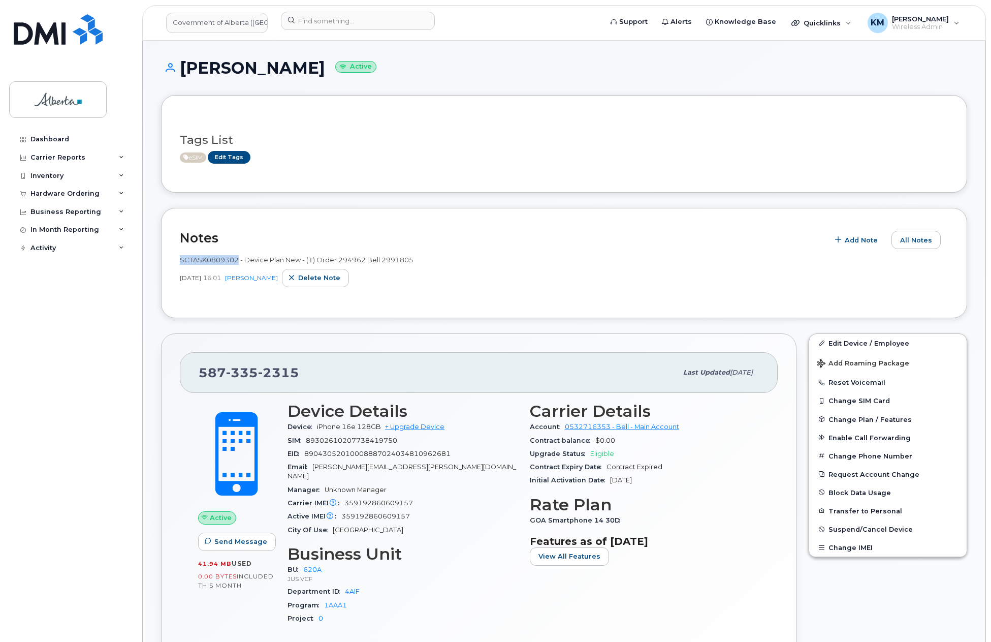
drag, startPoint x: 237, startPoint y: 260, endPoint x: 179, endPoint y: 259, distance: 57.4
click at [179, 259] on div "Notes Add Note All Notes SCTASK0809302 - Device Plan New - (1) Order 294962 Bel…" at bounding box center [564, 263] width 806 height 110
copy span "SCTASK0809302"
click at [112, 370] on div "Dashboard Carrier Reports Monthly Billing Data Daily Data Pooling Data Behavior…" at bounding box center [71, 378] width 125 height 496
click at [83, 190] on div "Hardware Ordering" at bounding box center [64, 194] width 69 height 8
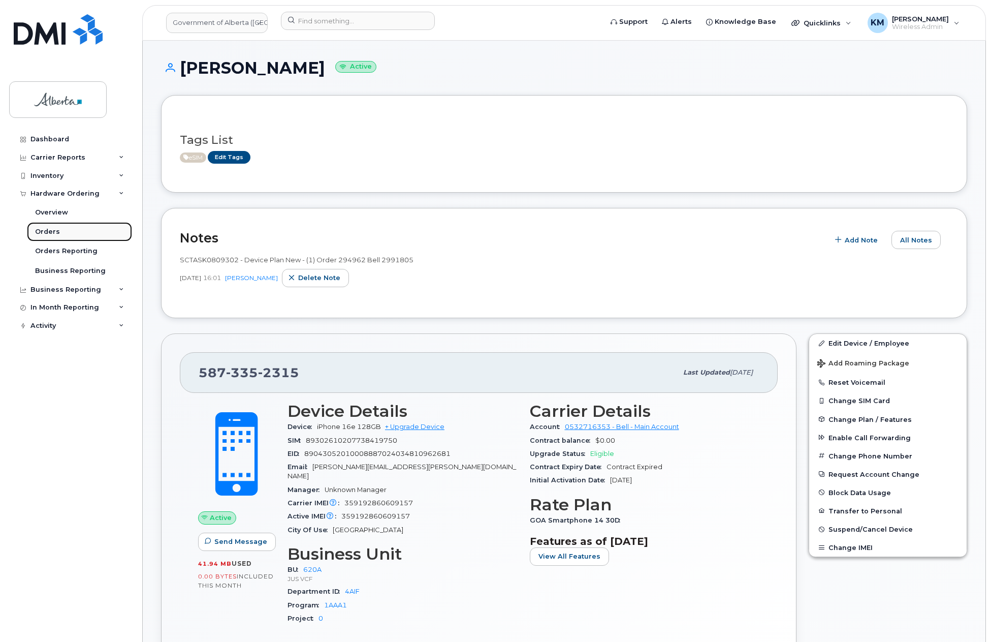
click at [64, 228] on link "Orders" at bounding box center [79, 231] width 105 height 19
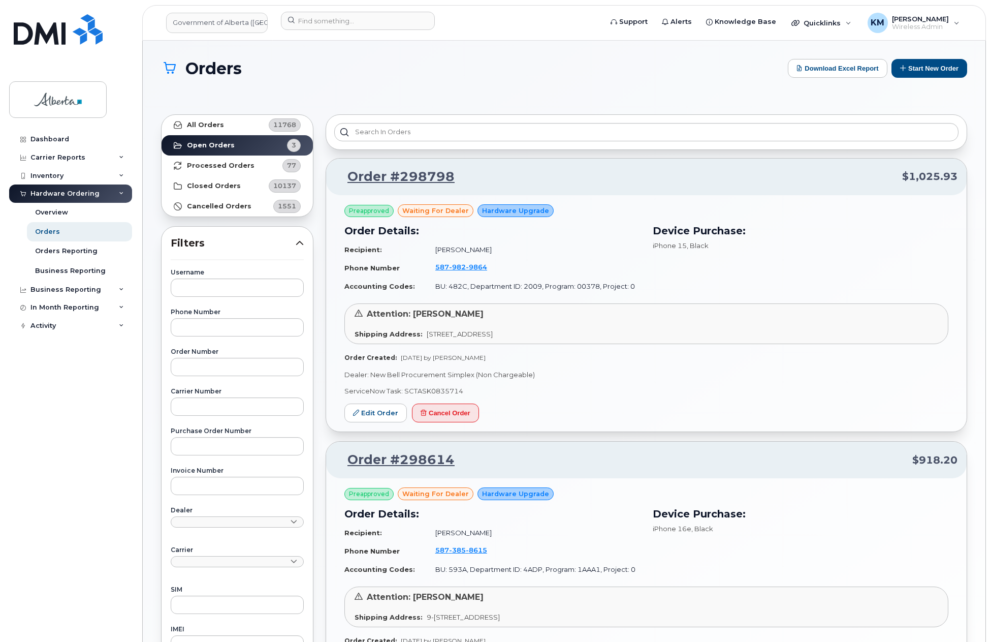
click at [133, 396] on div "Dashboard Carrier Reports Monthly Billing Data Daily Data Pooling Data Behavior…" at bounding box center [71, 378] width 125 height 496
